Goal: Information Seeking & Learning: Compare options

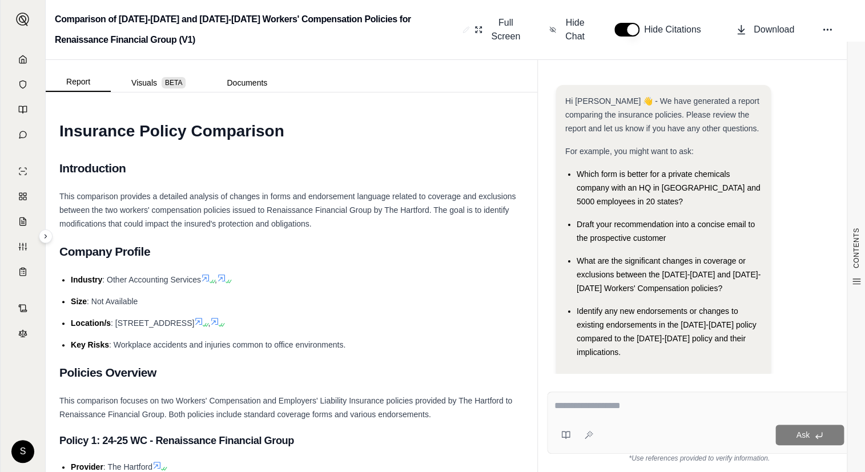
click at [597, 401] on div "Ask" at bounding box center [699, 423] width 304 height 62
click at [578, 421] on div "Ask" at bounding box center [699, 423] width 304 height 62
paste textarea "**********"
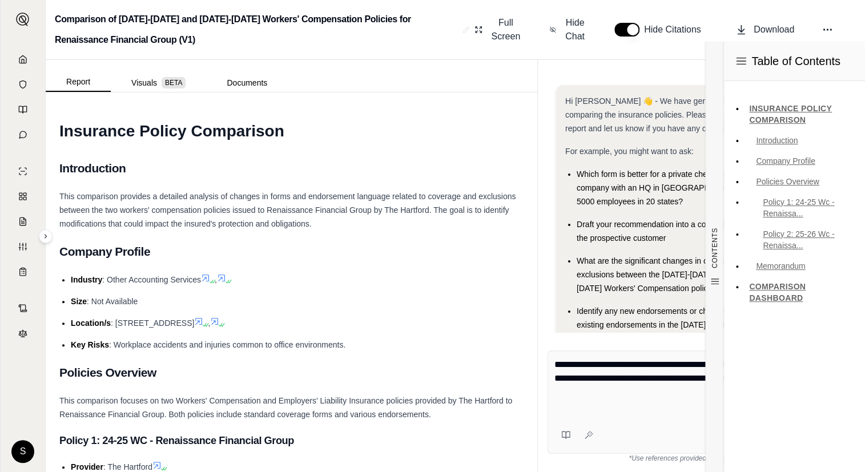
type textarea "**********"
click at [817, 437] on div "Table of Contents INSURANCE POLICY COMPARISON Introduction Company Profile Poli…" at bounding box center [795, 257] width 142 height 431
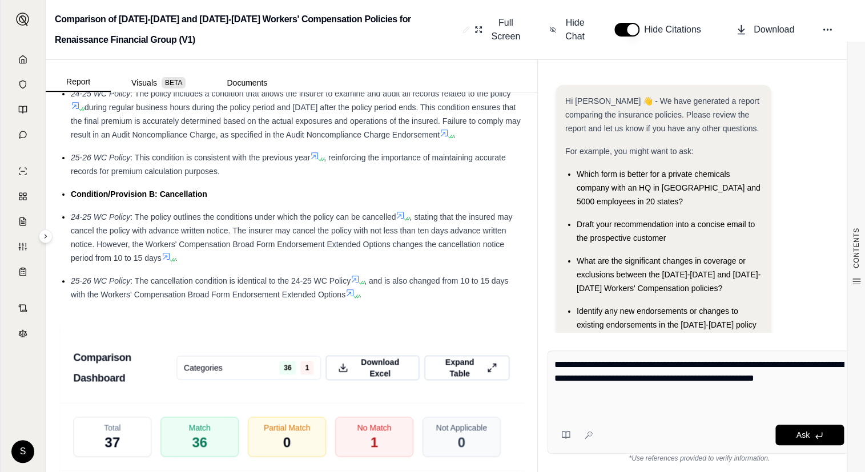
scroll to position [2025, 0]
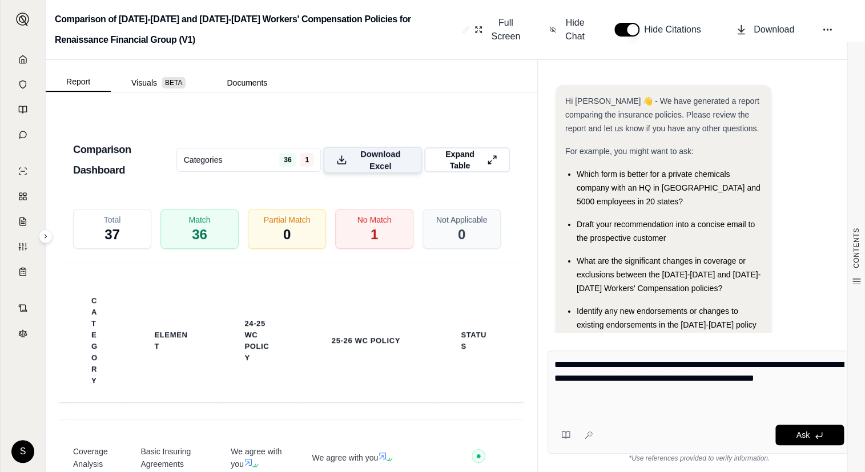
click at [371, 158] on span "Download Excel" at bounding box center [380, 160] width 57 height 24
click at [796, 432] on span "Ask" at bounding box center [802, 435] width 13 height 9
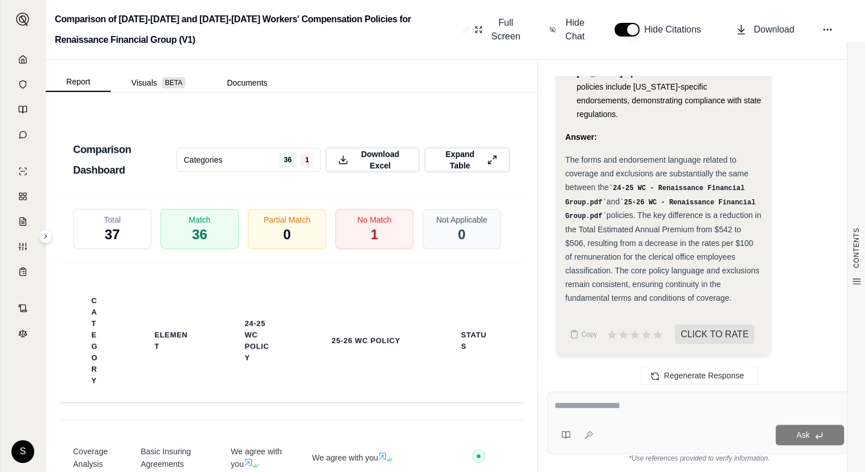
scroll to position [2076, 0]
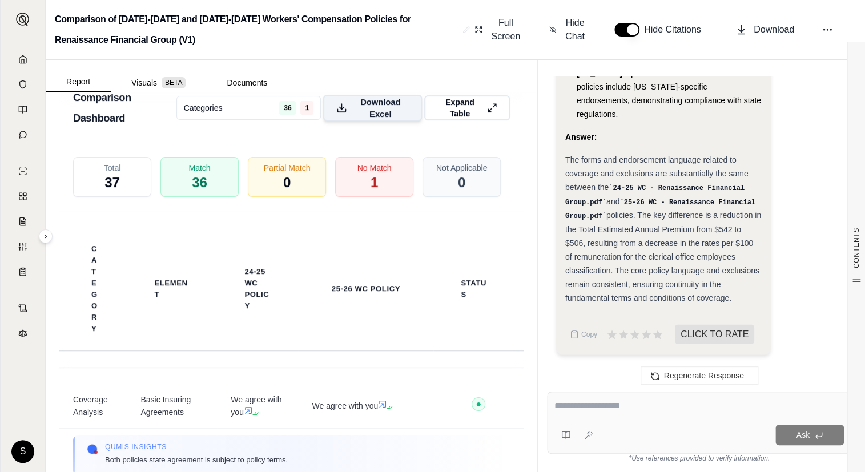
click at [388, 102] on span "Download Excel" at bounding box center [380, 108] width 57 height 24
click at [565, 164] on span "The forms and endorsement language related to coverage and exclusions are subst…" at bounding box center [656, 173] width 183 height 37
click at [569, 157] on span "The forms and endorsement language related to coverage and exclusions are subst…" at bounding box center [656, 173] width 183 height 37
drag, startPoint x: 564, startPoint y: 161, endPoint x: 731, endPoint y: 295, distance: 214.1
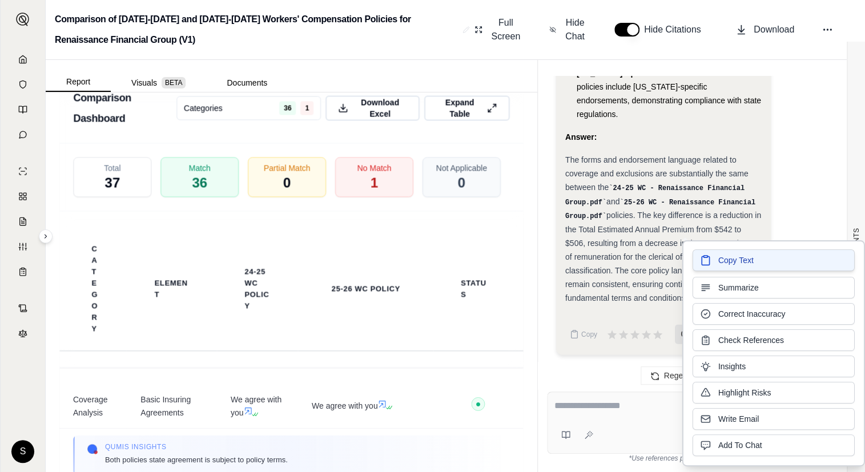
copy div "The forms and endorsement language related to coverage and exclusions are subst…"
click at [709, 189] on code "24-25 WC - Renaissance Financial Group.pdf" at bounding box center [654, 195] width 179 height 22
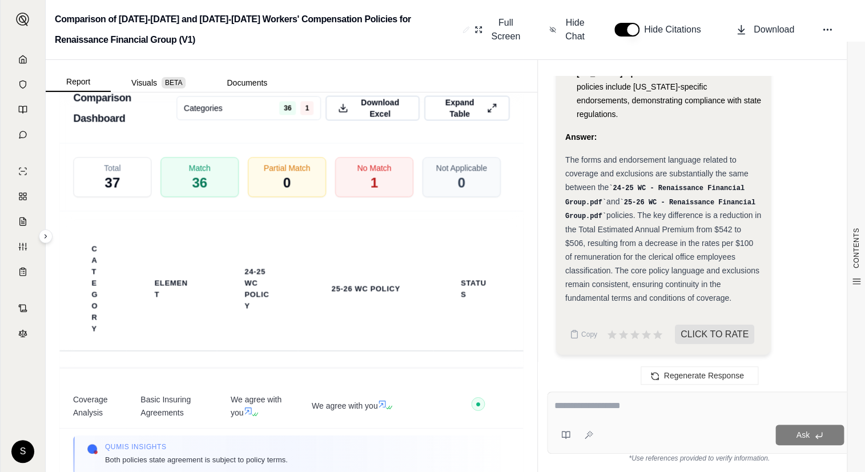
click at [580, 171] on span "The forms and endorsement language related to coverage and exclusions are subst…" at bounding box center [656, 173] width 183 height 37
drag, startPoint x: 563, startPoint y: 159, endPoint x: 731, endPoint y: 303, distance: 221.6
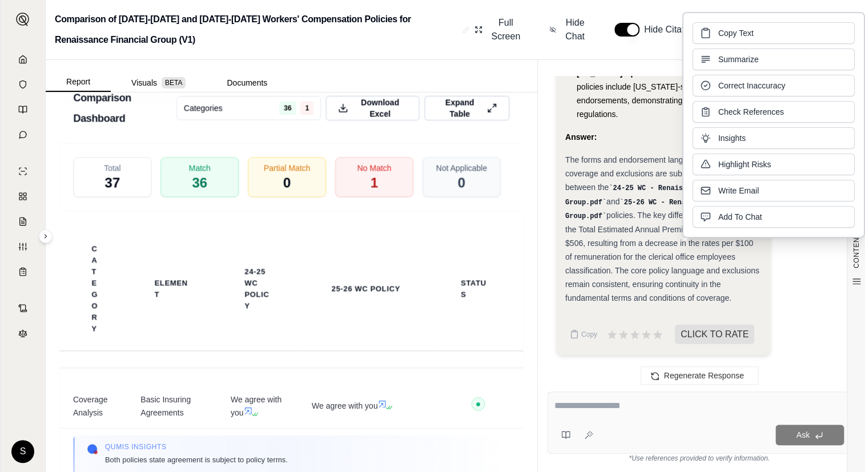
copy div "The forms and endorsement language related to coverage and exclusions are subst…"
click at [23, 61] on polyline at bounding box center [23, 61] width 2 height 4
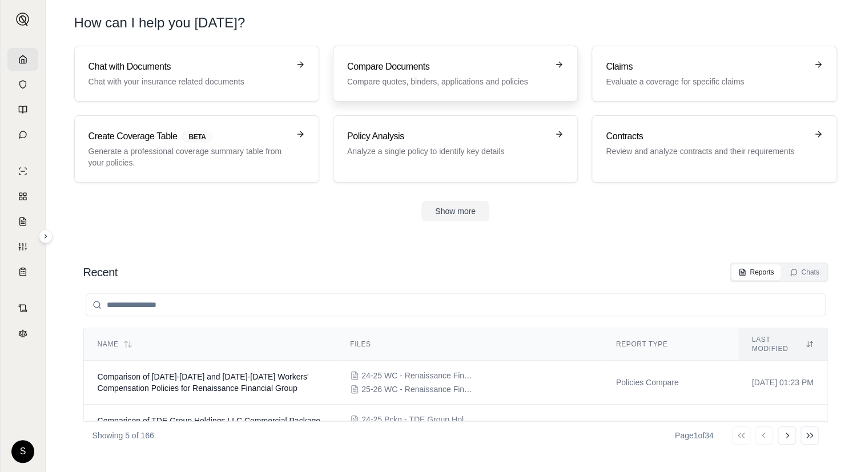
click at [460, 100] on link "Compare Documents Compare quotes, binders, applications and policies" at bounding box center [455, 74] width 245 height 56
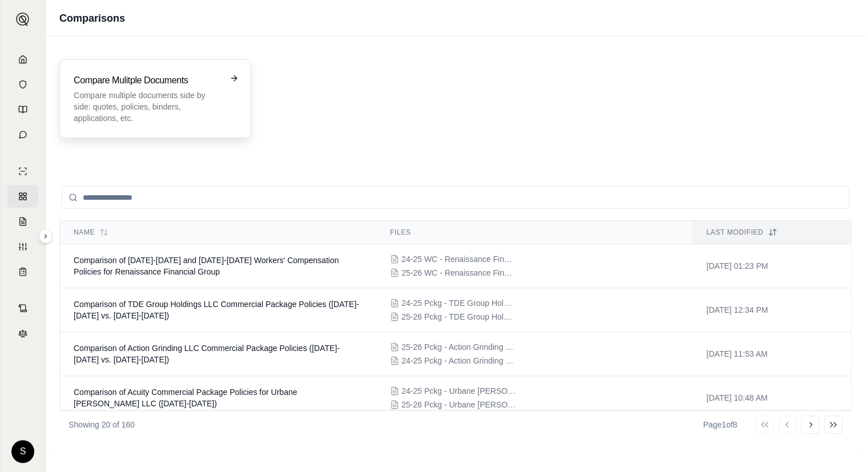
click at [85, 94] on p "Compare multiple documents side by side: quotes, policies, binders, application…" at bounding box center [147, 107] width 147 height 34
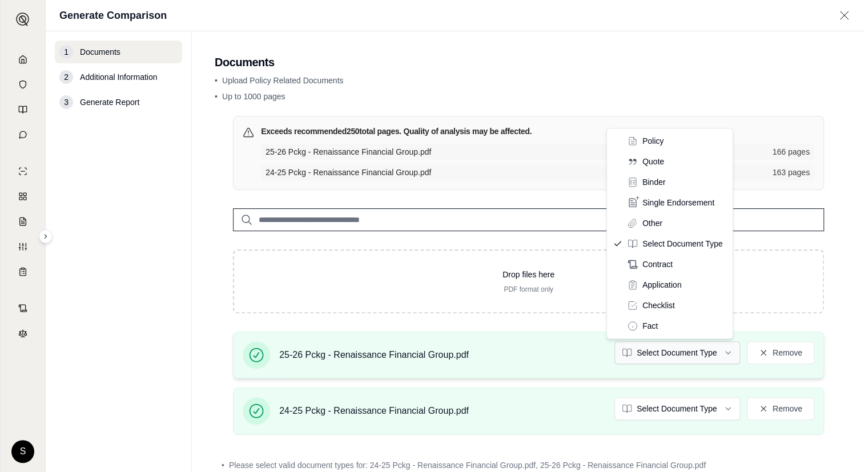
click at [664, 343] on html "S Generate Comparison 1 Documents 2 Additional Information 3 Generate Report Do…" at bounding box center [432, 236] width 865 height 472
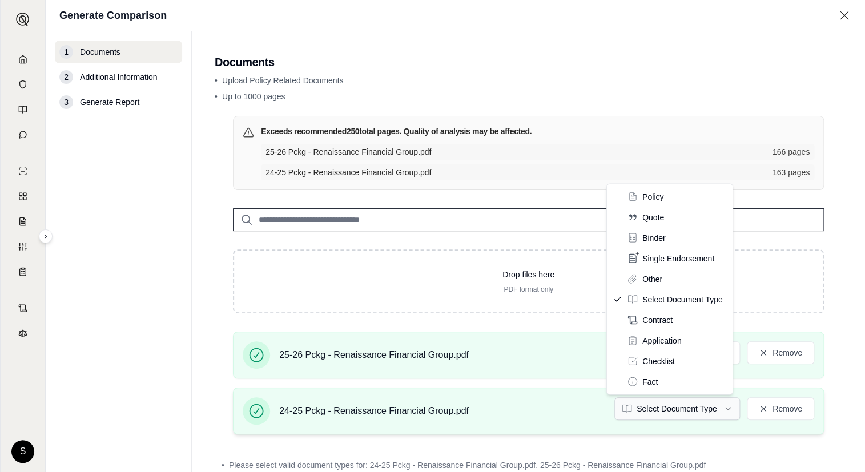
click at [665, 411] on html "S Generate Comparison 1 Documents 2 Additional Information 3 Generate Report Do…" at bounding box center [432, 236] width 865 height 472
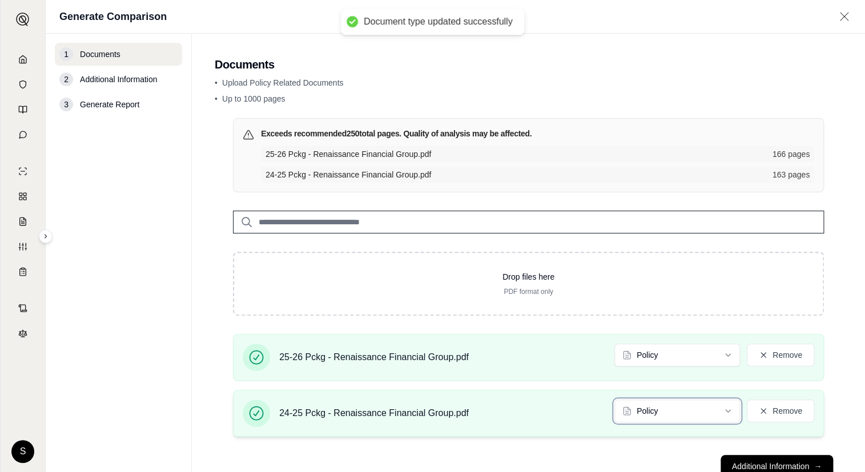
scroll to position [37, 0]
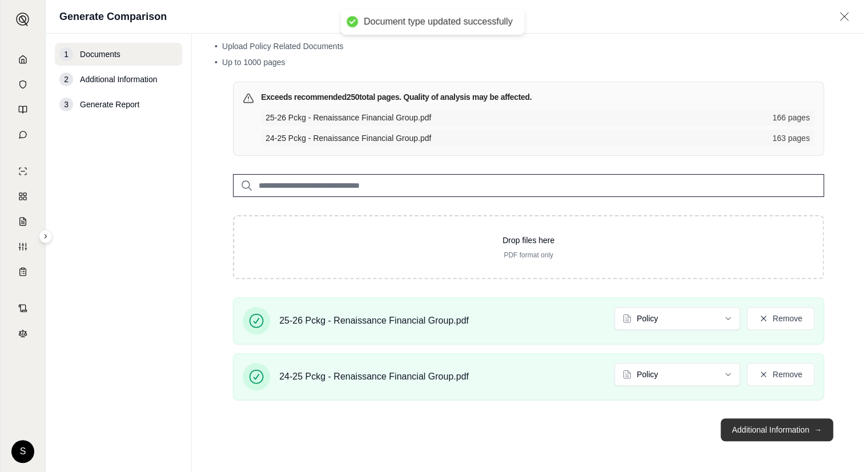
click at [793, 433] on button "Additional Information →" at bounding box center [777, 430] width 113 height 23
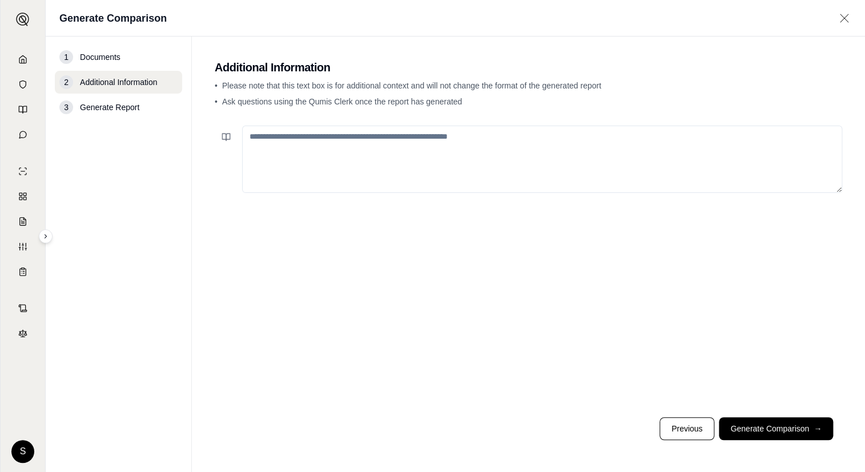
click at [375, 152] on textarea at bounding box center [542, 159] width 600 height 67
paste textarea "**********"
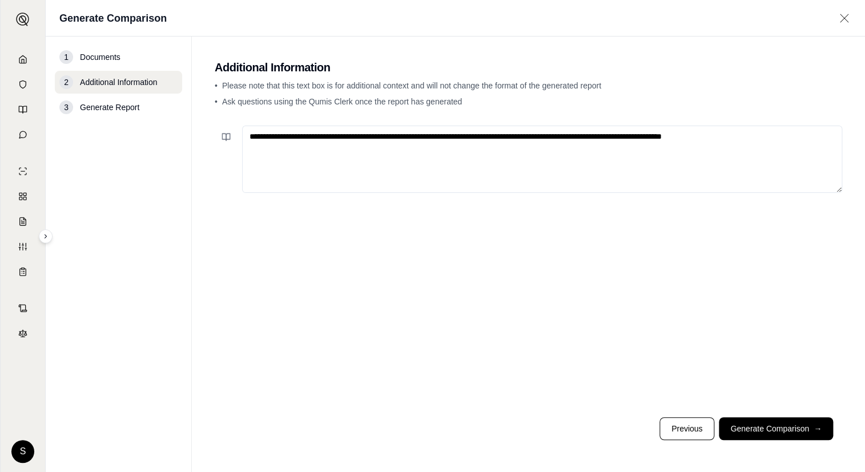
type textarea "**********"
click at [797, 425] on button "Generate Comparison →" at bounding box center [776, 428] width 114 height 23
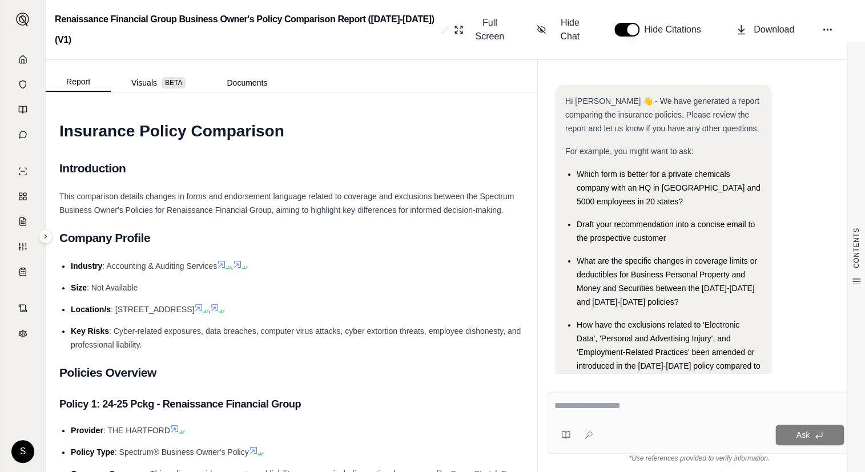
paste textarea "**********"
type textarea "**********"
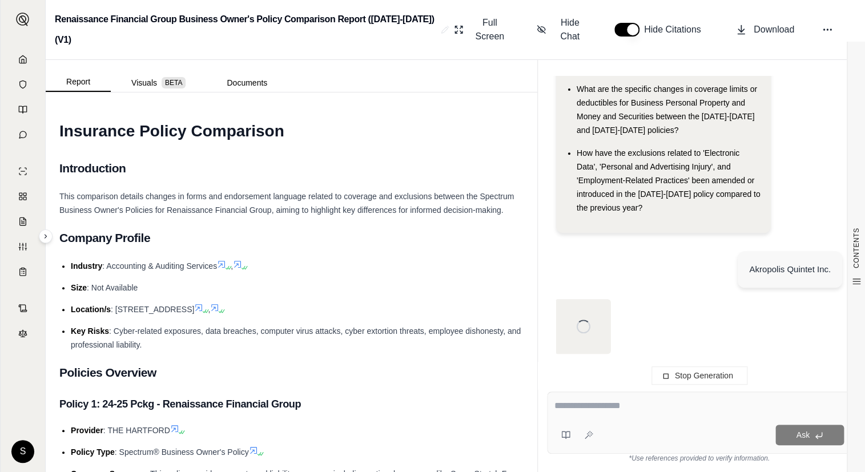
scroll to position [172, 0]
click at [785, 270] on div "Akropolis Quintet Inc." at bounding box center [790, 269] width 82 height 14
drag, startPoint x: 785, startPoint y: 270, endPoint x: 761, endPoint y: 240, distance: 38.5
click at [761, 240] on div "Hi [PERSON_NAME] 👋 - We have generated a report comparing the insurance policie…" at bounding box center [699, 77] width 286 height 329
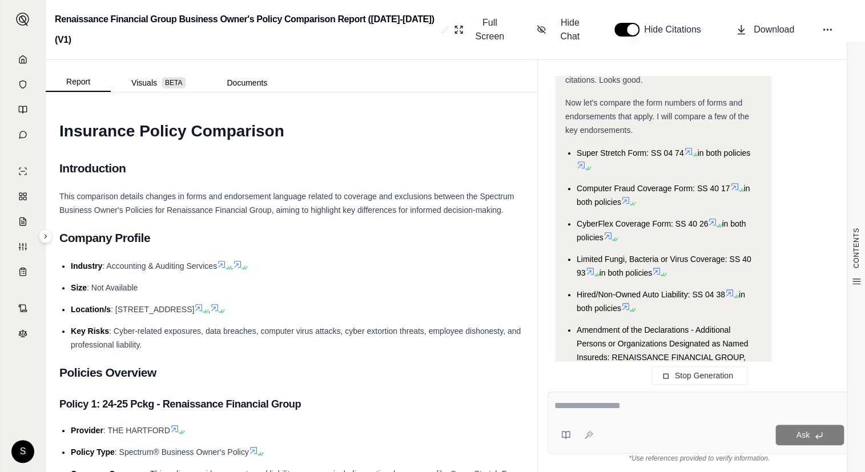
click at [670, 413] on textarea at bounding box center [700, 406] width 290 height 14
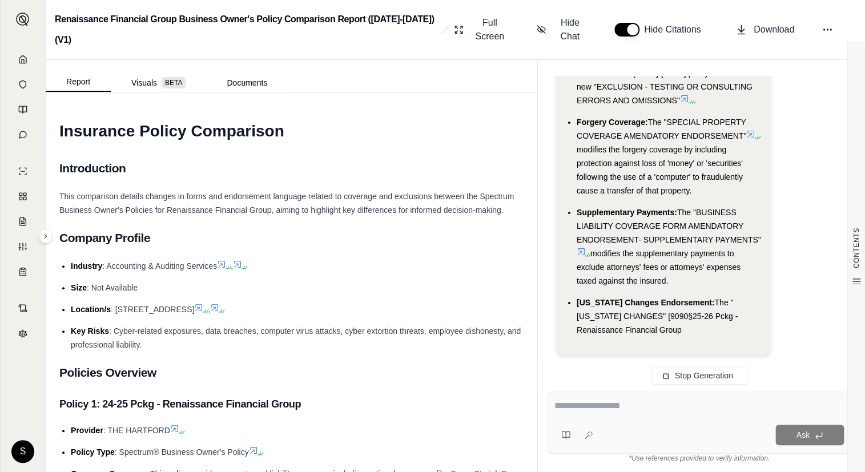
paste textarea "**********"
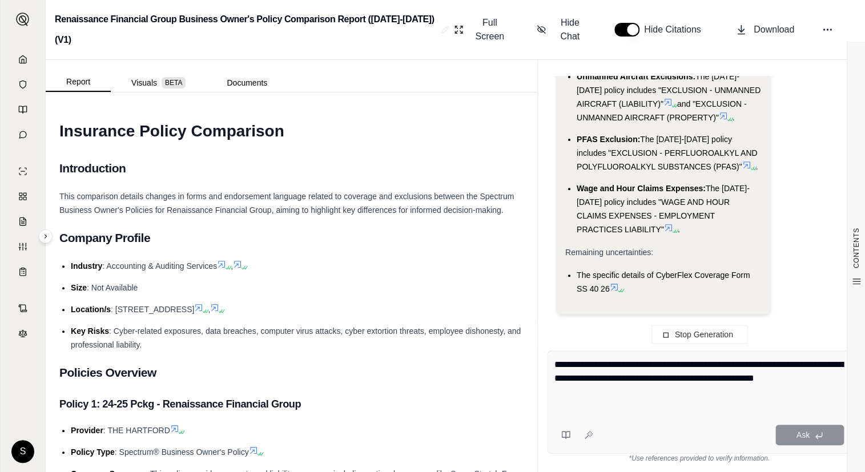
type textarea "**********"
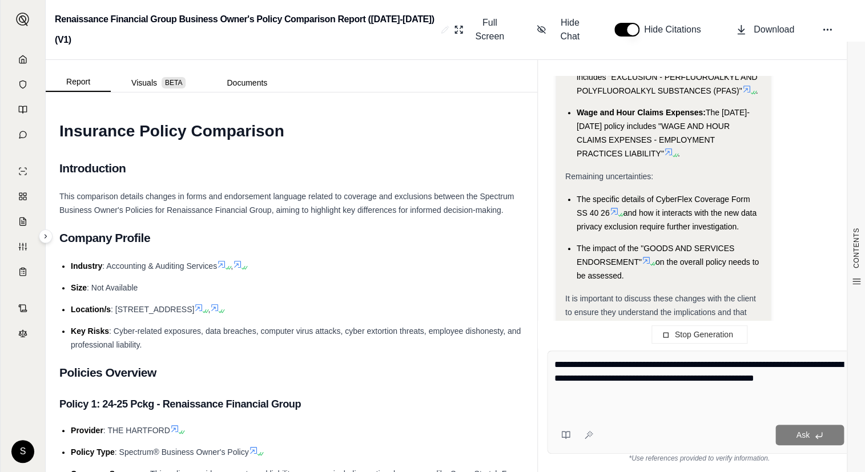
scroll to position [4107, 0]
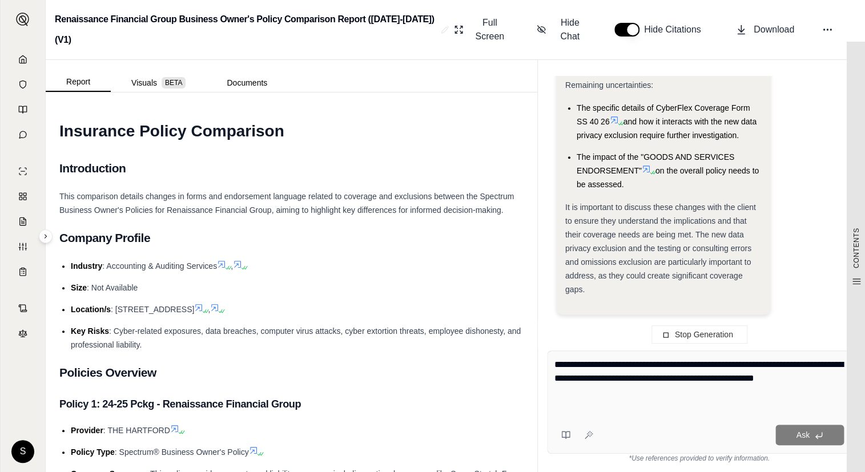
click at [680, 333] on span "Stop Generation" at bounding box center [704, 334] width 58 height 9
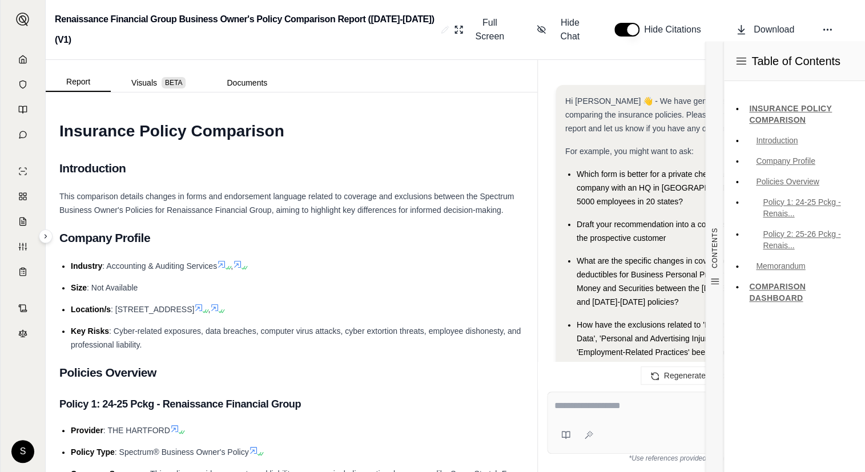
scroll to position [4099, 0]
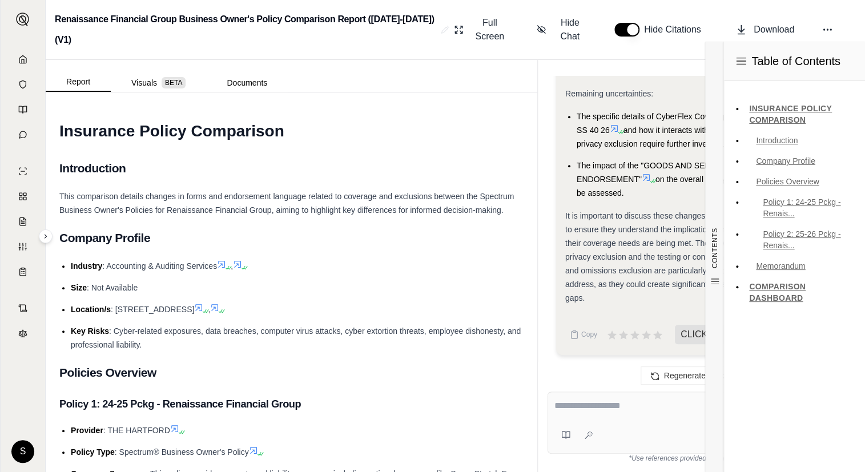
click at [636, 215] on span "It is important to discuss these changes with the client to ensure they underst…" at bounding box center [660, 256] width 191 height 91
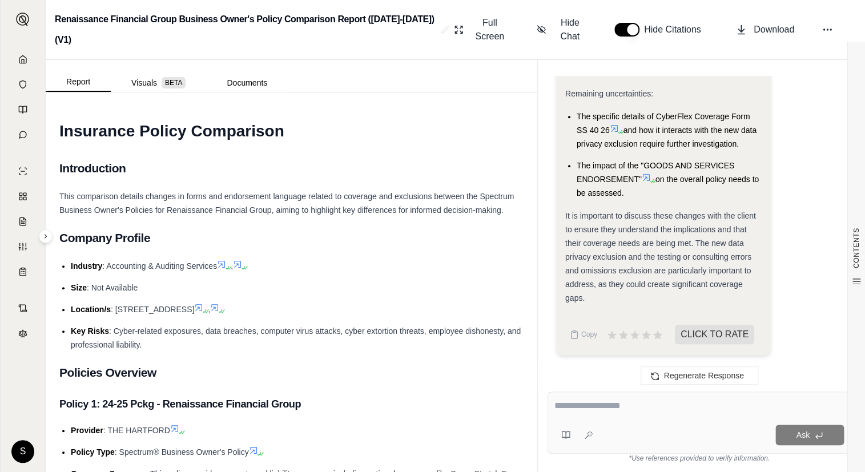
click at [641, 406] on textarea at bounding box center [700, 406] width 290 height 14
paste textarea "**********"
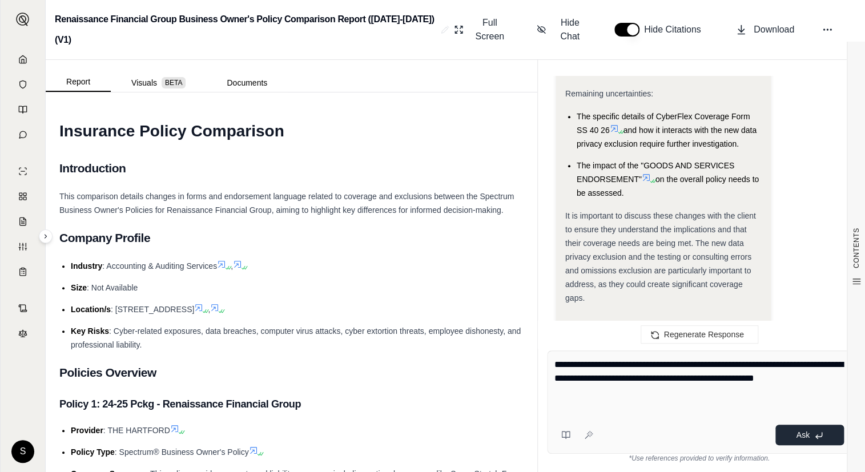
type textarea "**********"
click at [786, 435] on button "Ask" at bounding box center [810, 435] width 69 height 21
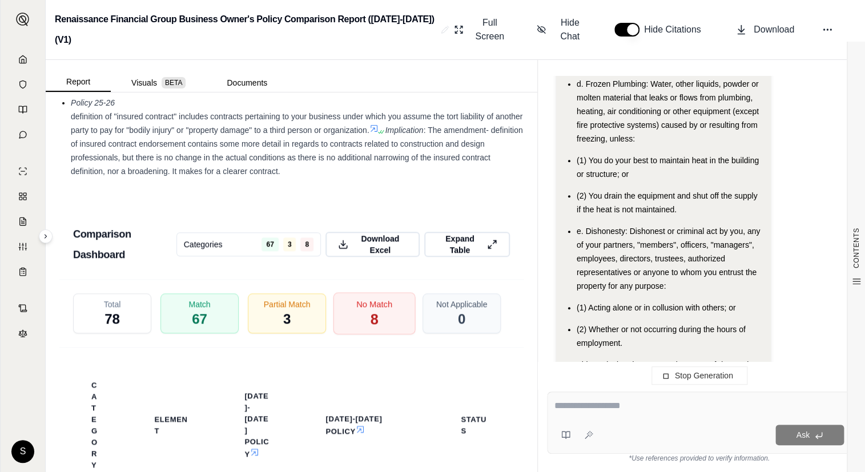
scroll to position [2492, 0]
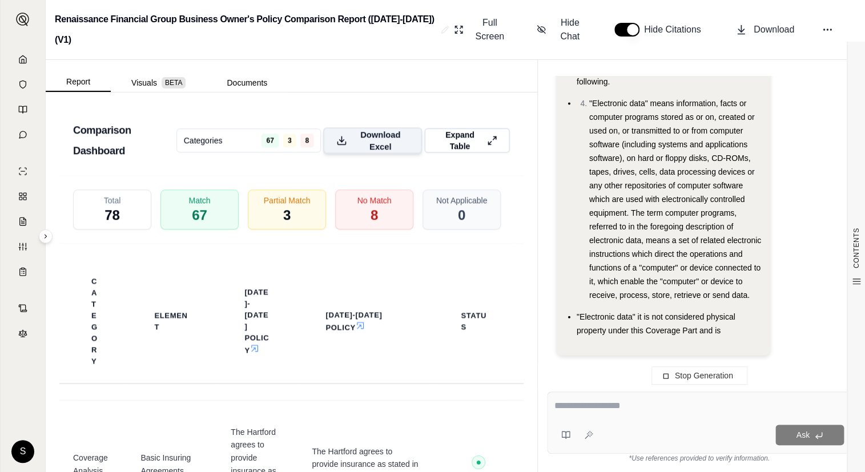
click at [362, 152] on span "Download Excel" at bounding box center [380, 140] width 57 height 24
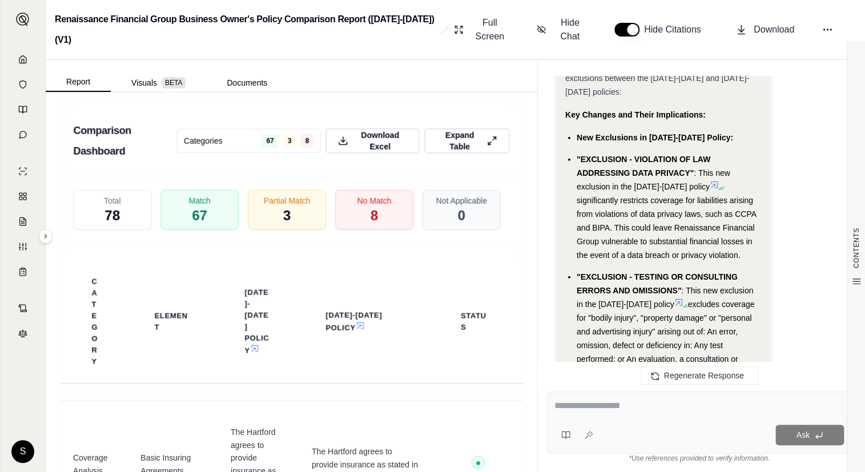
scroll to position [0, 0]
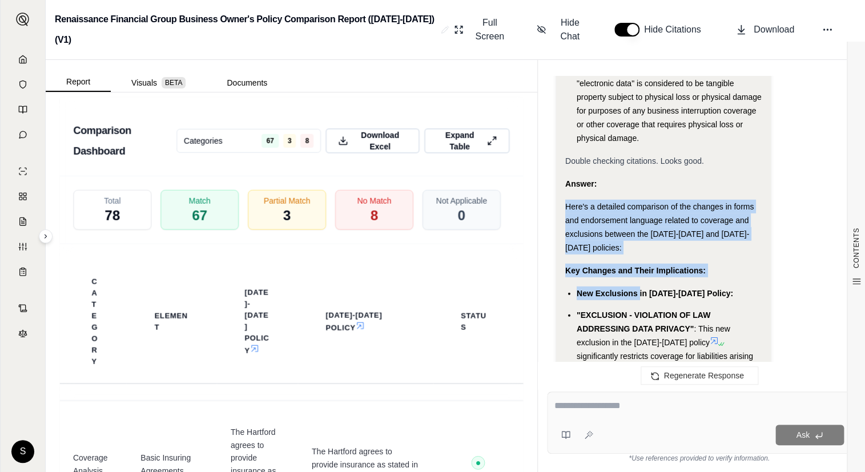
drag, startPoint x: 561, startPoint y: 205, endPoint x: 640, endPoint y: 279, distance: 108.3
click at [571, 211] on span "Here's a detailed comparison of the changes in forms and endorsement language r…" at bounding box center [659, 227] width 188 height 50
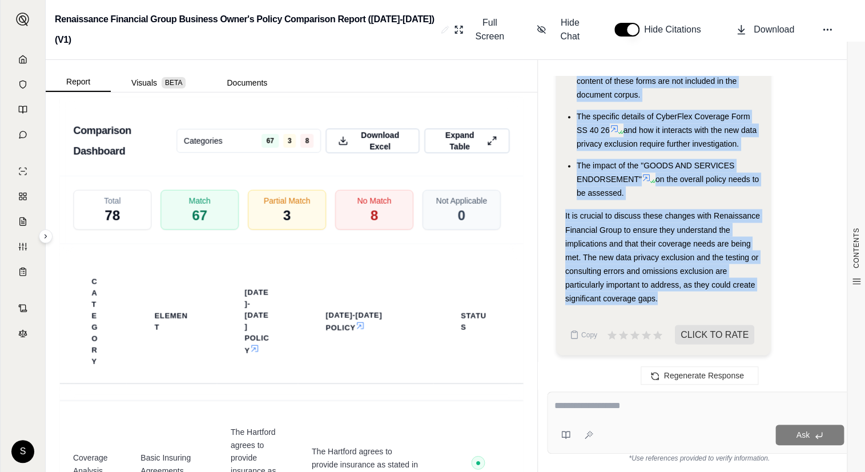
drag, startPoint x: 565, startPoint y: 202, endPoint x: 660, endPoint y: 305, distance: 139.8
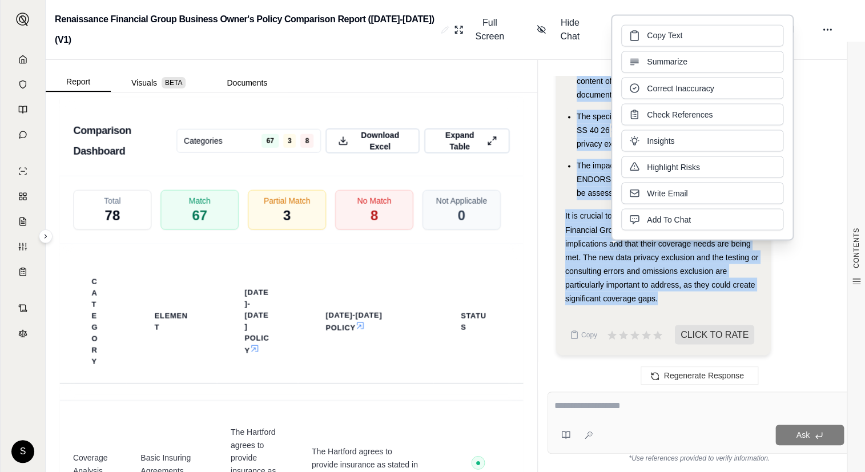
copy div "Here's a detailed comparison of the changes in forms and endorsement language r…"
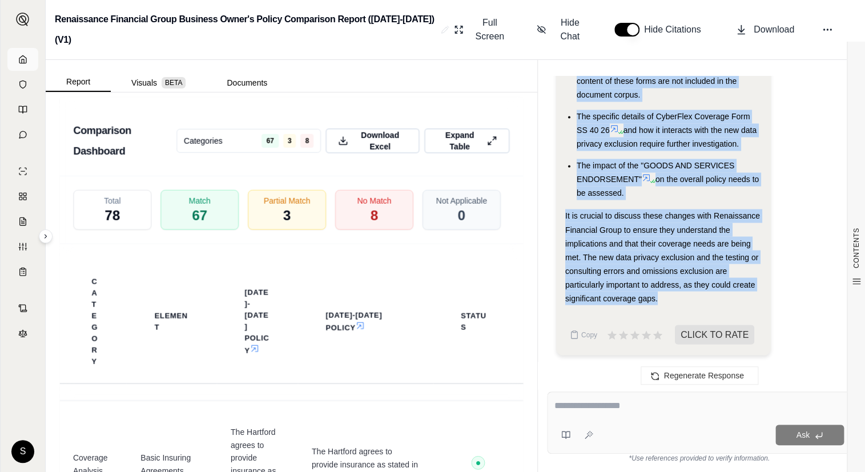
click at [23, 62] on icon at bounding box center [22, 58] width 7 height 7
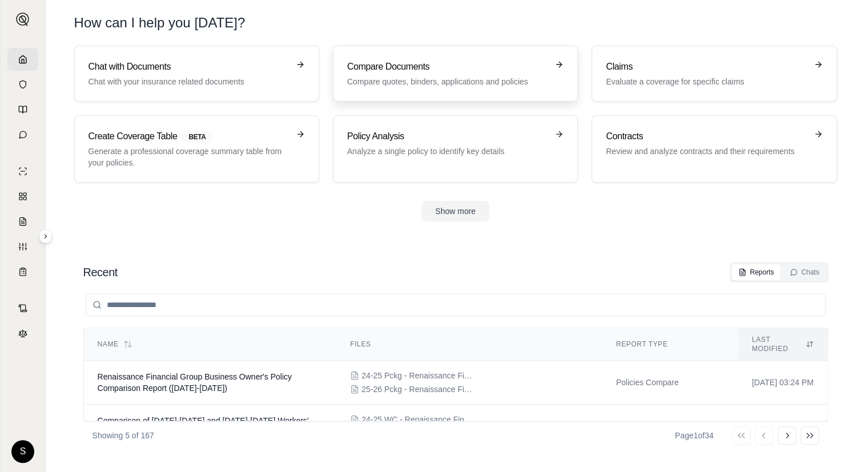
click at [435, 85] on p "Compare quotes, binders, applications and policies" at bounding box center [447, 81] width 200 height 11
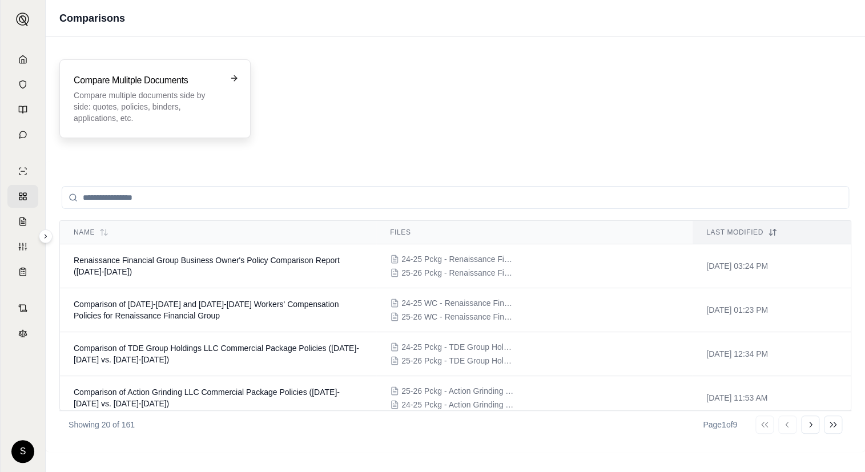
click at [155, 106] on p "Compare multiple documents side by side: quotes, policies, binders, application…" at bounding box center [147, 107] width 147 height 34
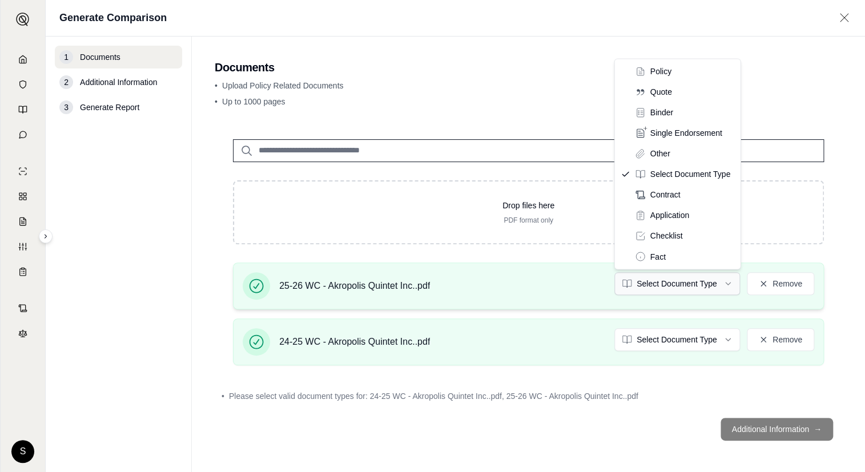
click at [667, 280] on html "S Generate Comparison 1 Documents 2 Additional Information 3 Generate Report Do…" at bounding box center [432, 236] width 865 height 472
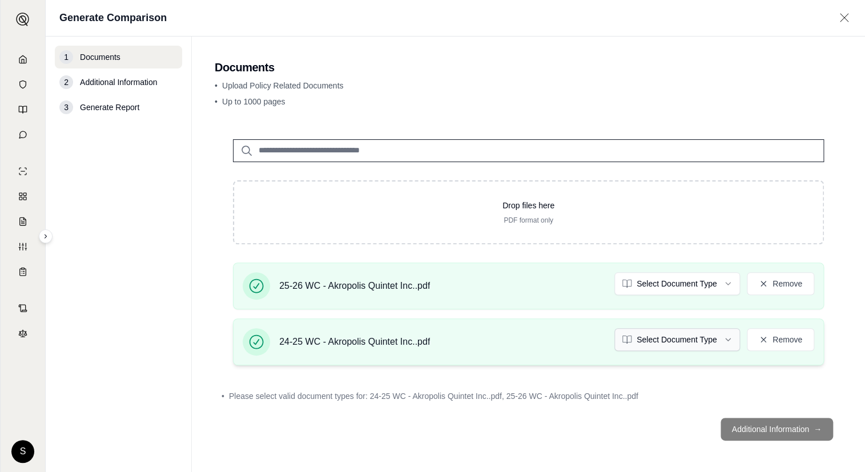
click at [702, 342] on html "S Generate Comparison 1 Documents 2 Additional Information 3 Generate Report Do…" at bounding box center [432, 236] width 865 height 472
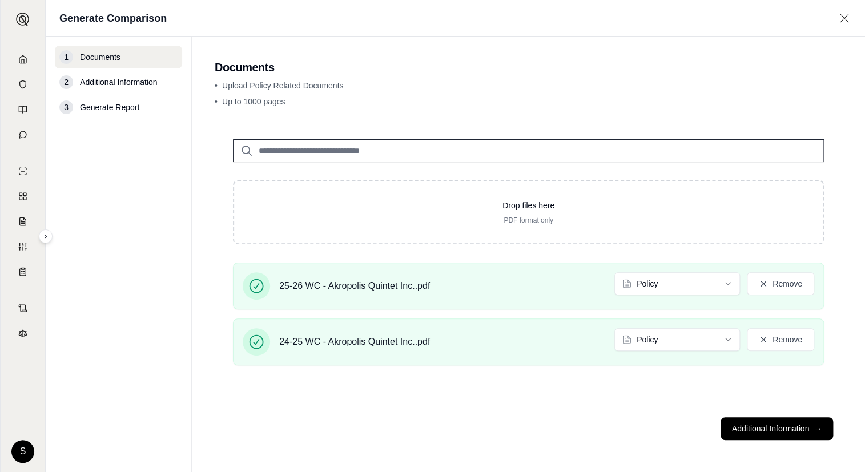
drag, startPoint x: 800, startPoint y: 421, endPoint x: 708, endPoint y: 389, distance: 96.8
click at [790, 419] on button "Additional Information →" at bounding box center [777, 428] width 113 height 23
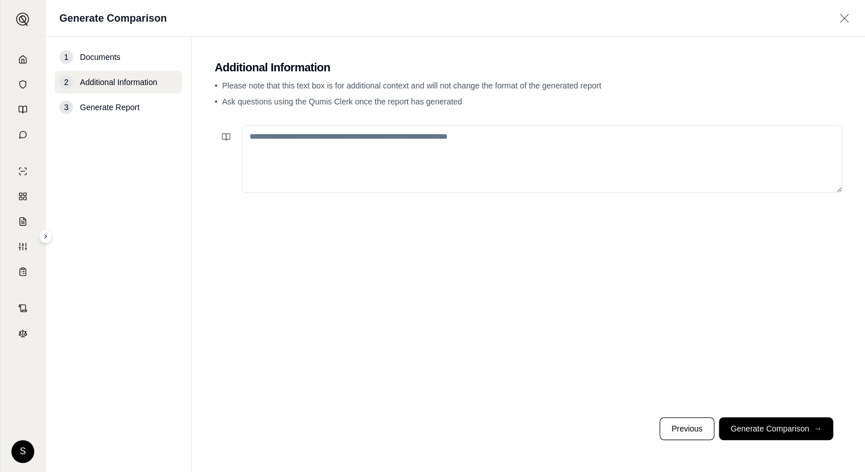
click at [449, 174] on textarea at bounding box center [542, 159] width 600 height 67
paste textarea "**********"
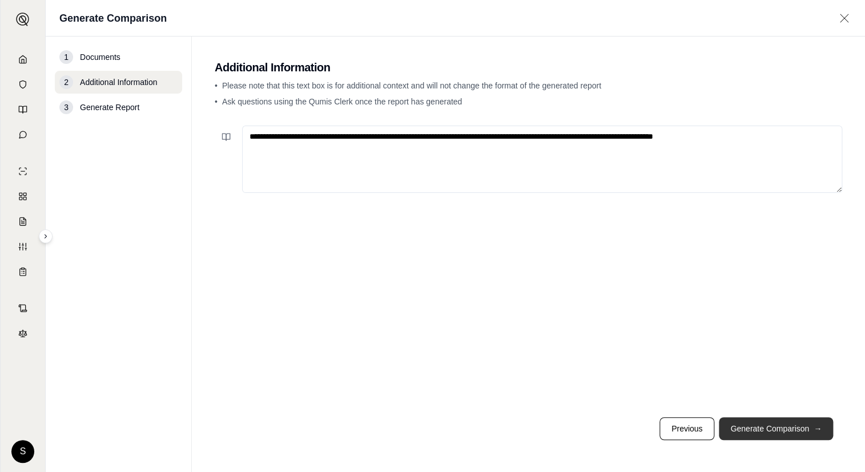
type textarea "**********"
drag, startPoint x: 778, startPoint y: 430, endPoint x: 632, endPoint y: 383, distance: 153.1
click at [778, 431] on button "Generate Comparison →" at bounding box center [776, 428] width 114 height 23
